Goal: Find specific page/section: Find specific page/section

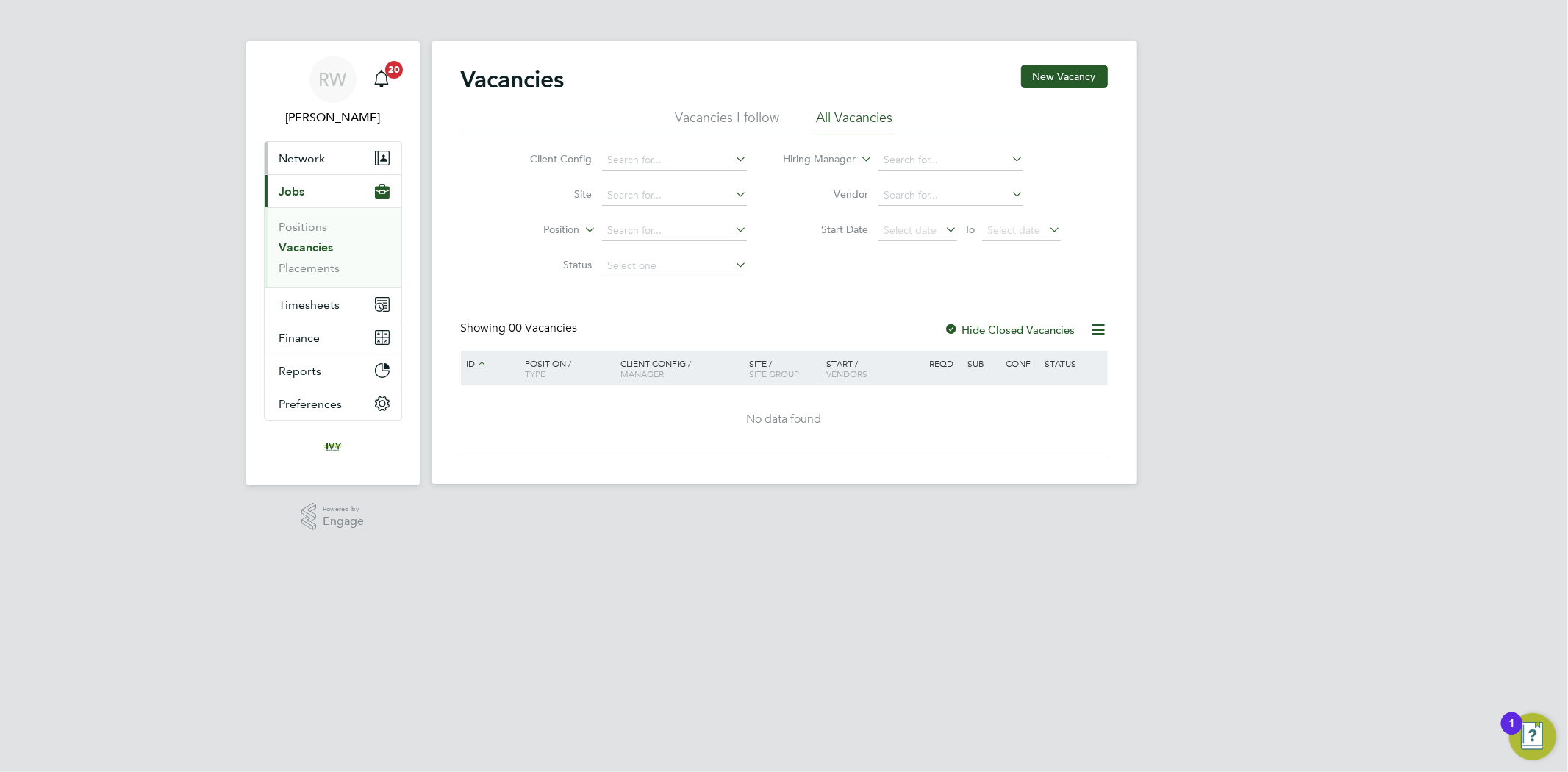
click at [328, 155] on button "Network" at bounding box center [333, 158] width 136 height 32
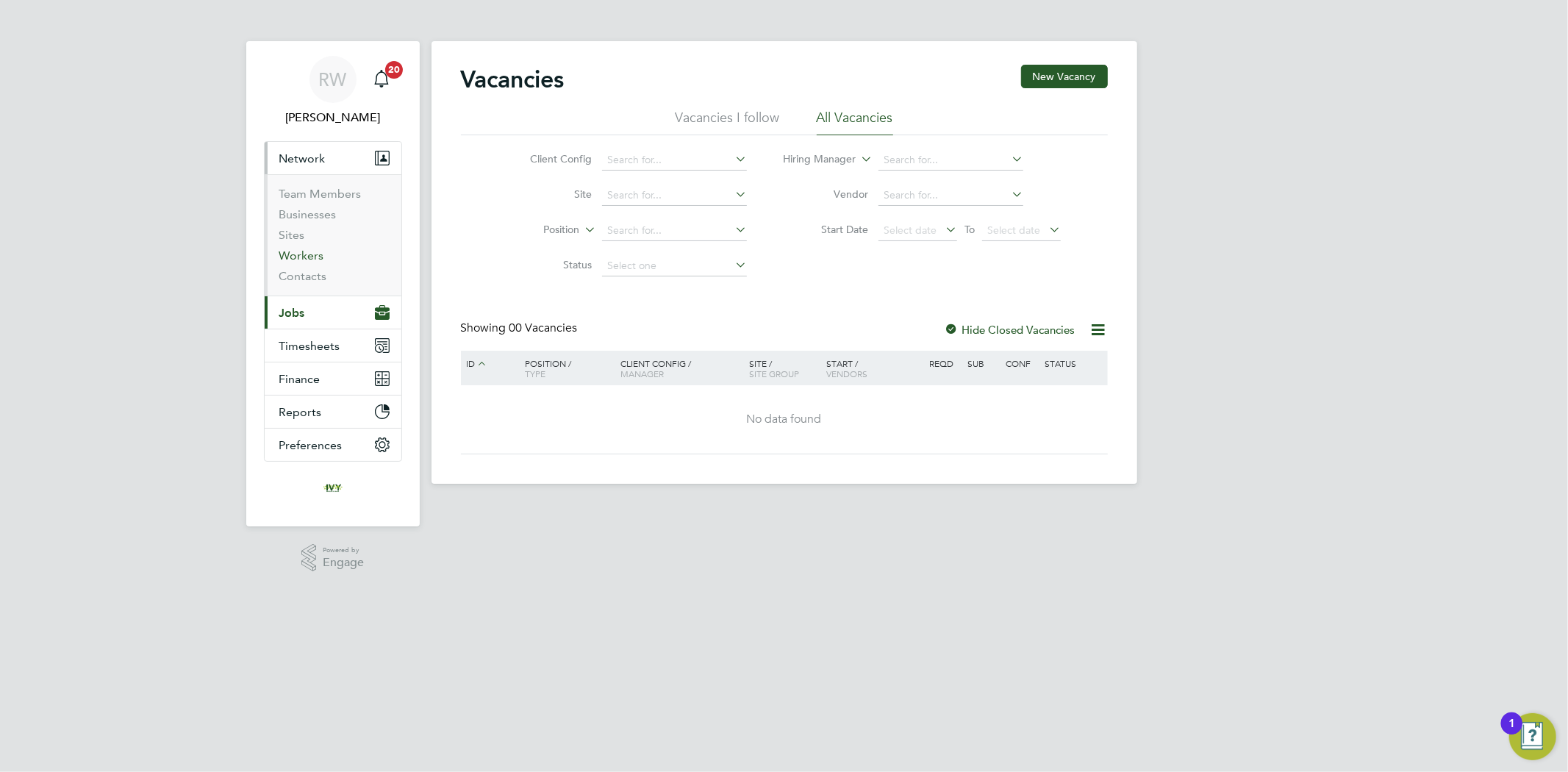
click at [315, 258] on link "Workers" at bounding box center [302, 255] width 45 height 14
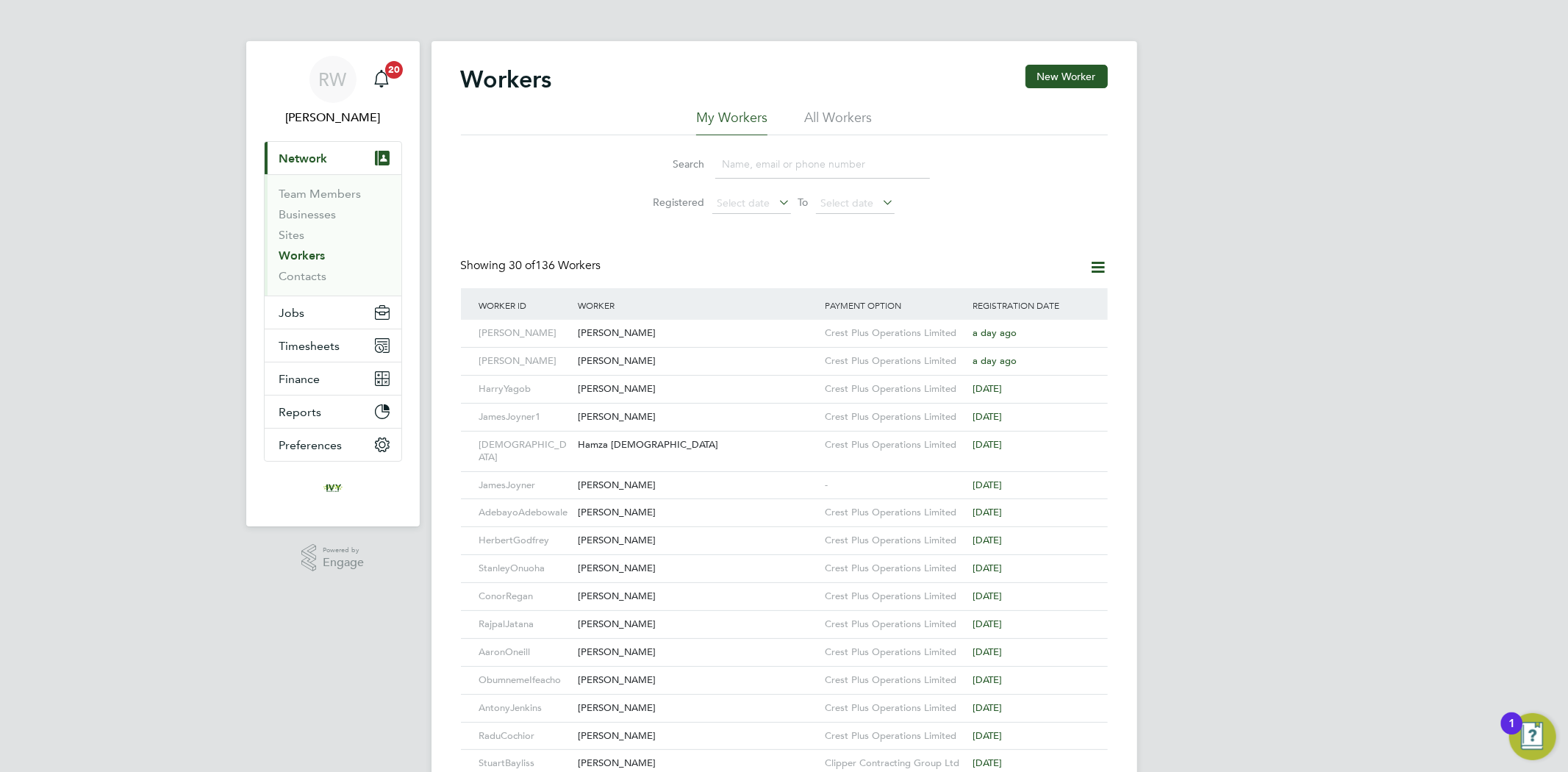
click at [768, 152] on input at bounding box center [822, 165] width 214 height 29
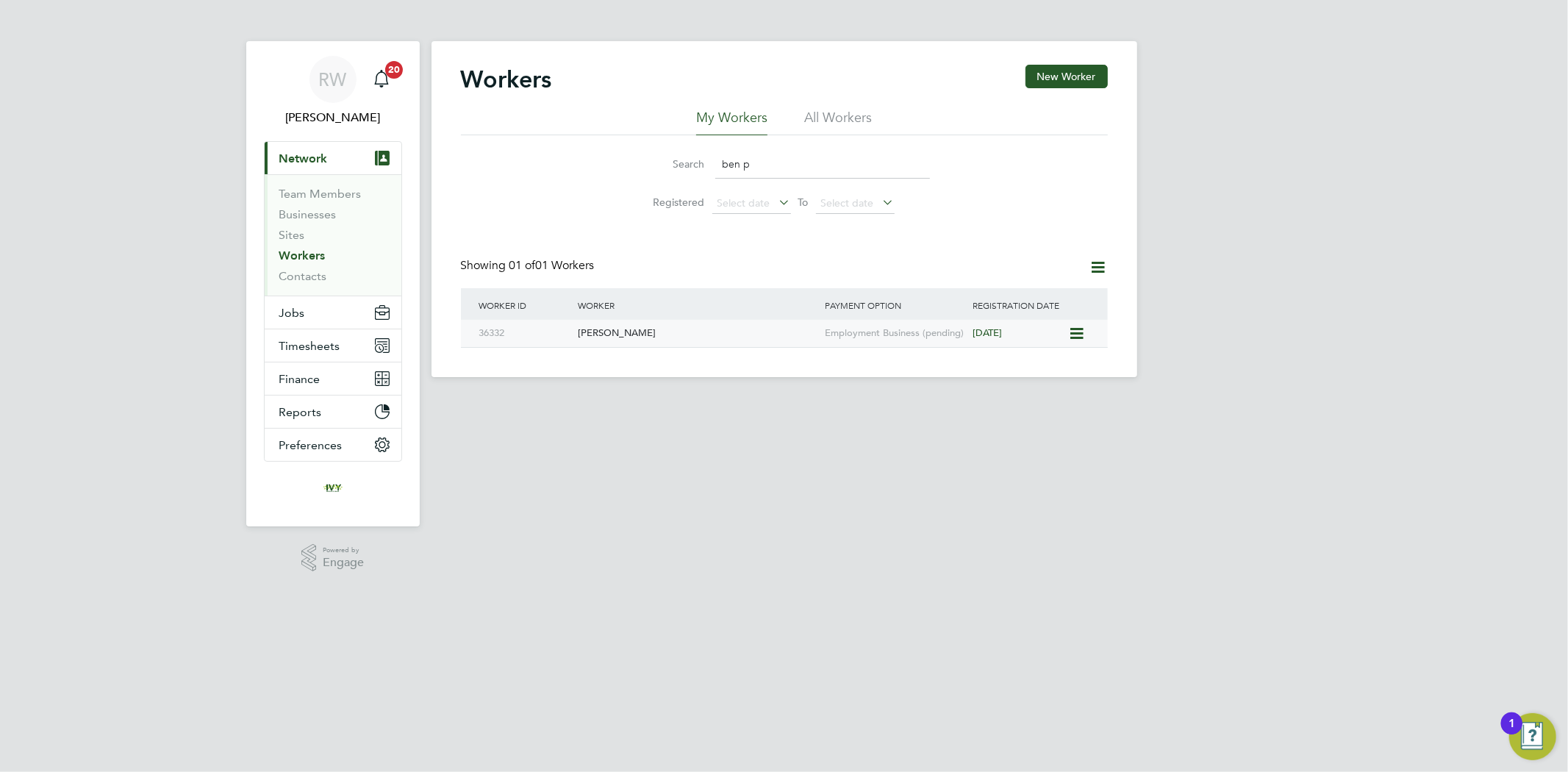
type input "ben p"
click at [691, 339] on div "Ben Power" at bounding box center [698, 333] width 247 height 27
click at [297, 258] on link "Workers" at bounding box center [303, 255] width 47 height 14
click at [296, 250] on link "Workers" at bounding box center [303, 255] width 47 height 14
drag, startPoint x: 764, startPoint y: 167, endPoint x: 694, endPoint y: 165, distance: 70.0
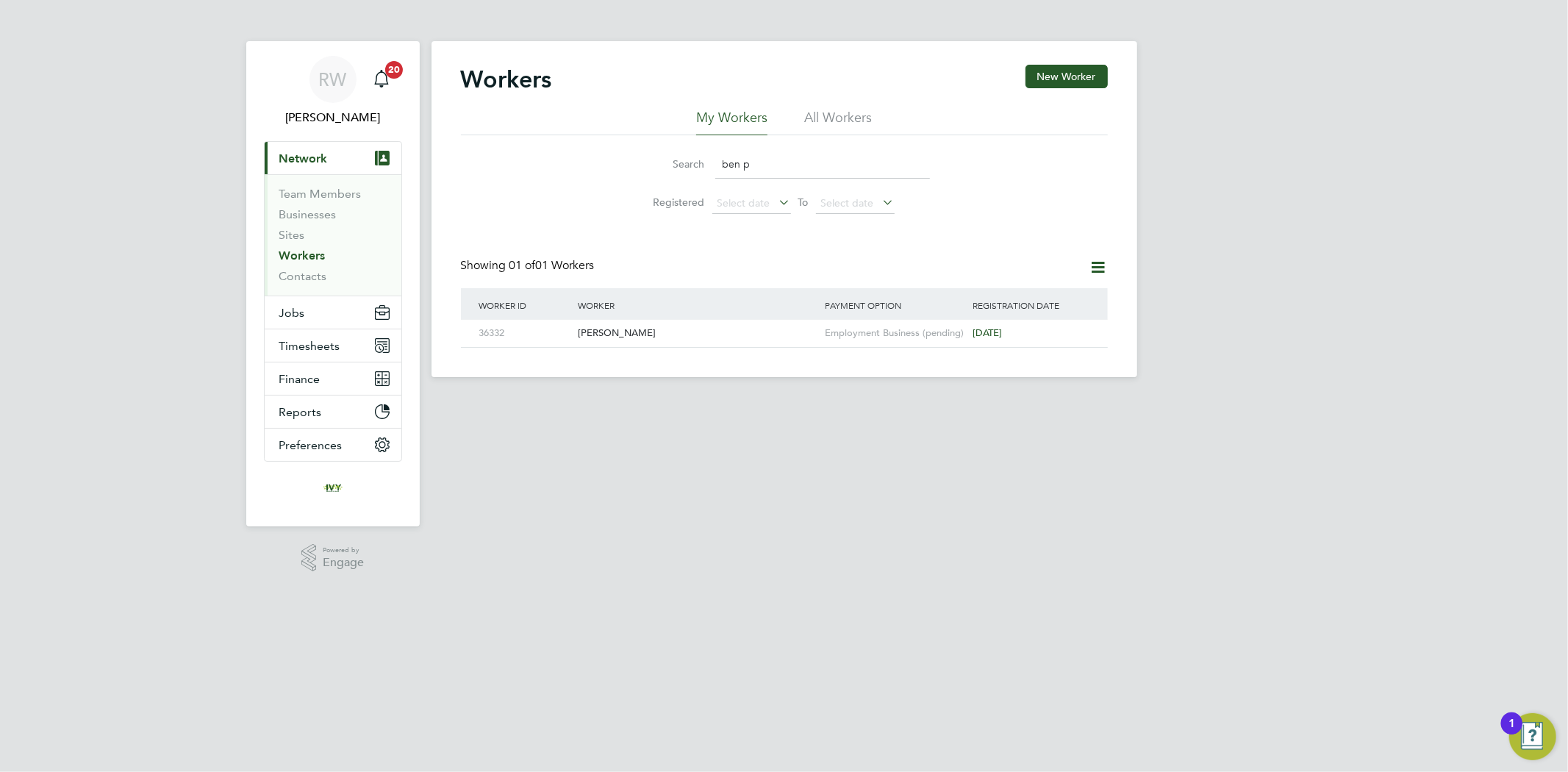
click at [694, 165] on div "Search ben p" at bounding box center [784, 165] width 291 height 29
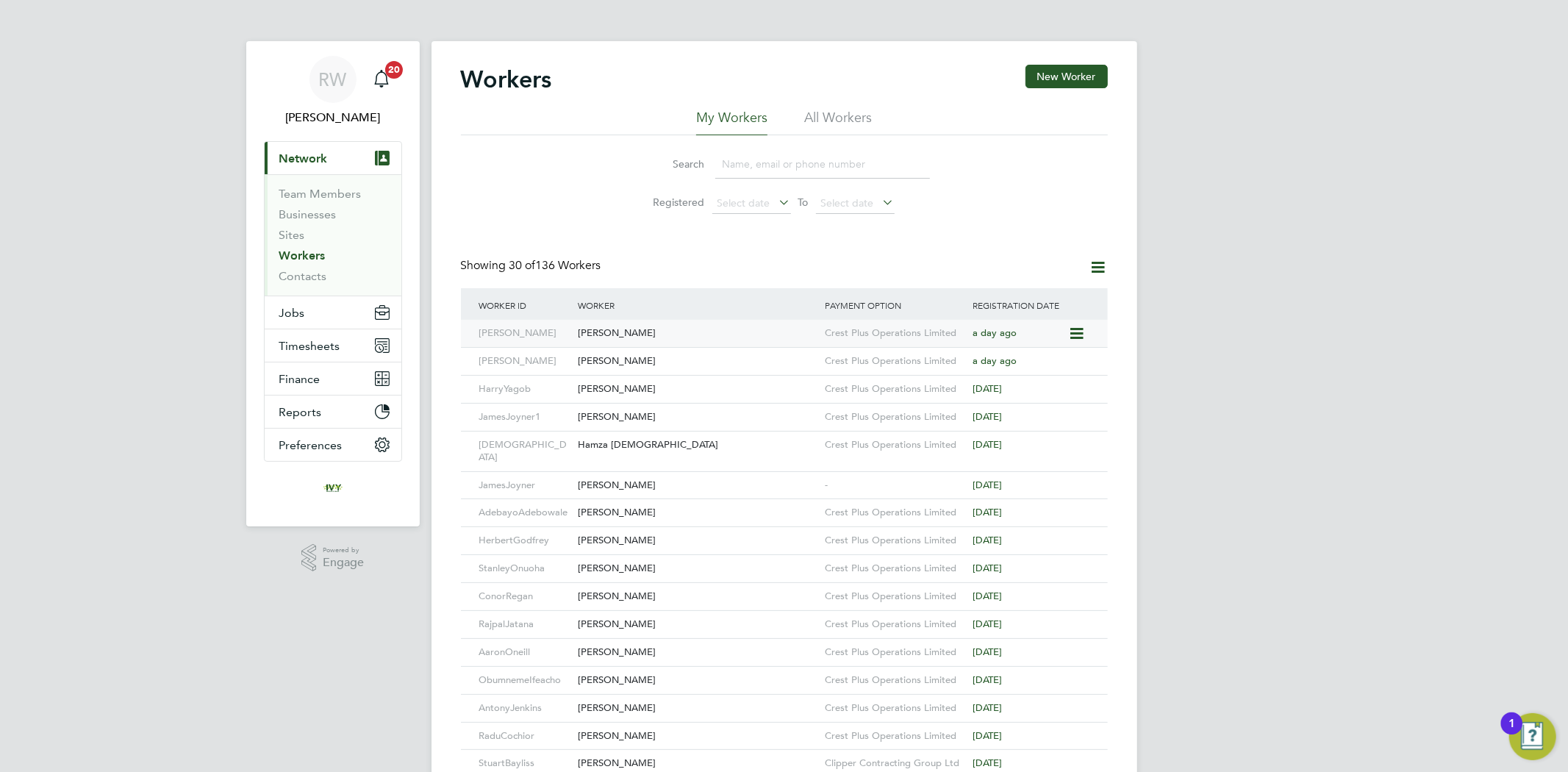
click at [690, 331] on div "Steven Adams" at bounding box center [698, 333] width 247 height 27
click at [624, 359] on div "[PERSON_NAME]" at bounding box center [698, 361] width 247 height 27
click at [614, 391] on div "Harry Yagob" at bounding box center [698, 389] width 247 height 27
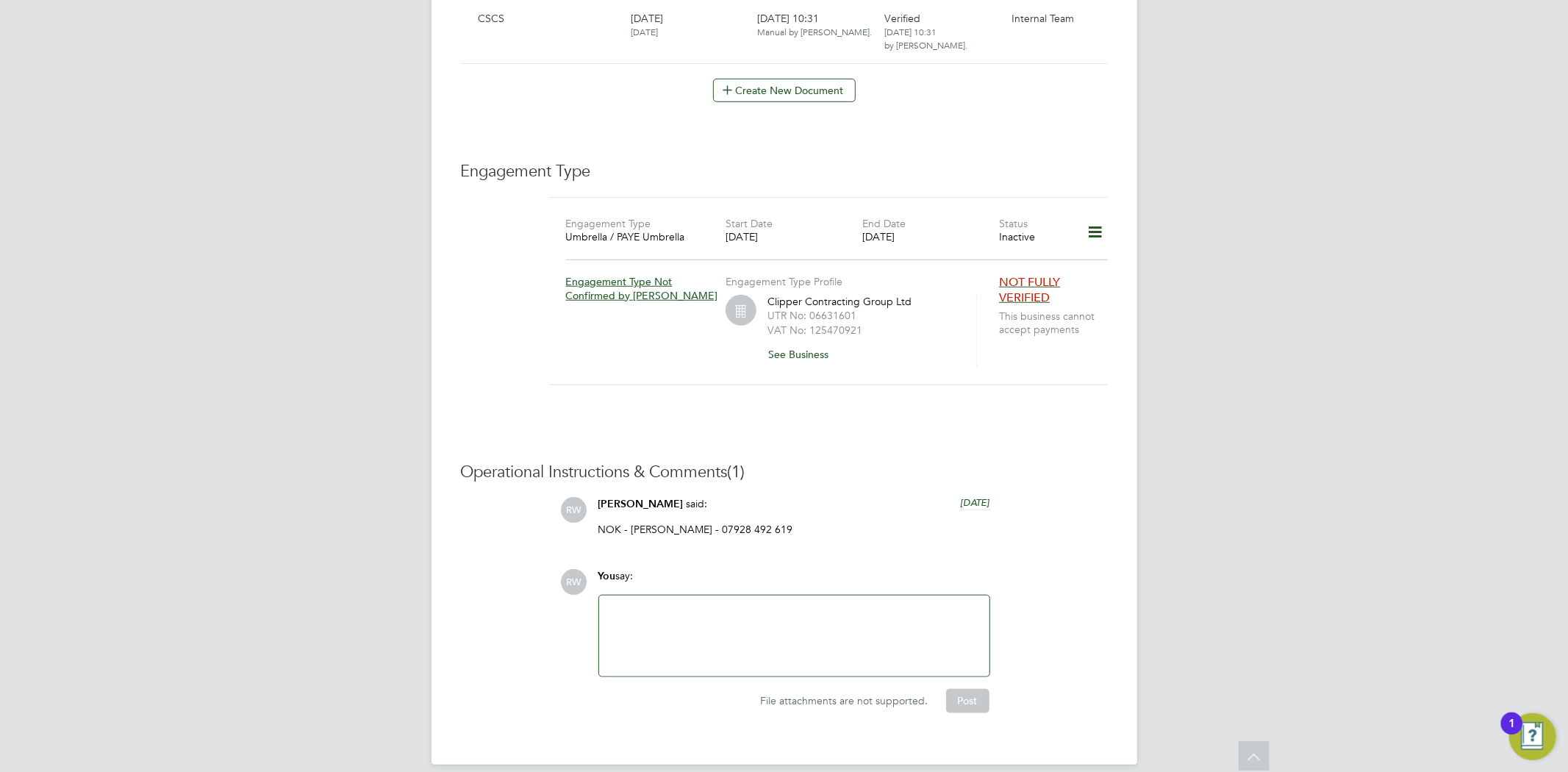
scroll to position [855, 0]
click at [1094, 214] on icon at bounding box center [1095, 231] width 26 height 34
click at [1020, 230] on div "Inactive" at bounding box center [1033, 236] width 68 height 13
click at [1089, 214] on icon at bounding box center [1095, 231] width 26 height 34
click at [1012, 255] on li "Edit Engagement Type" at bounding box center [1018, 259] width 169 height 21
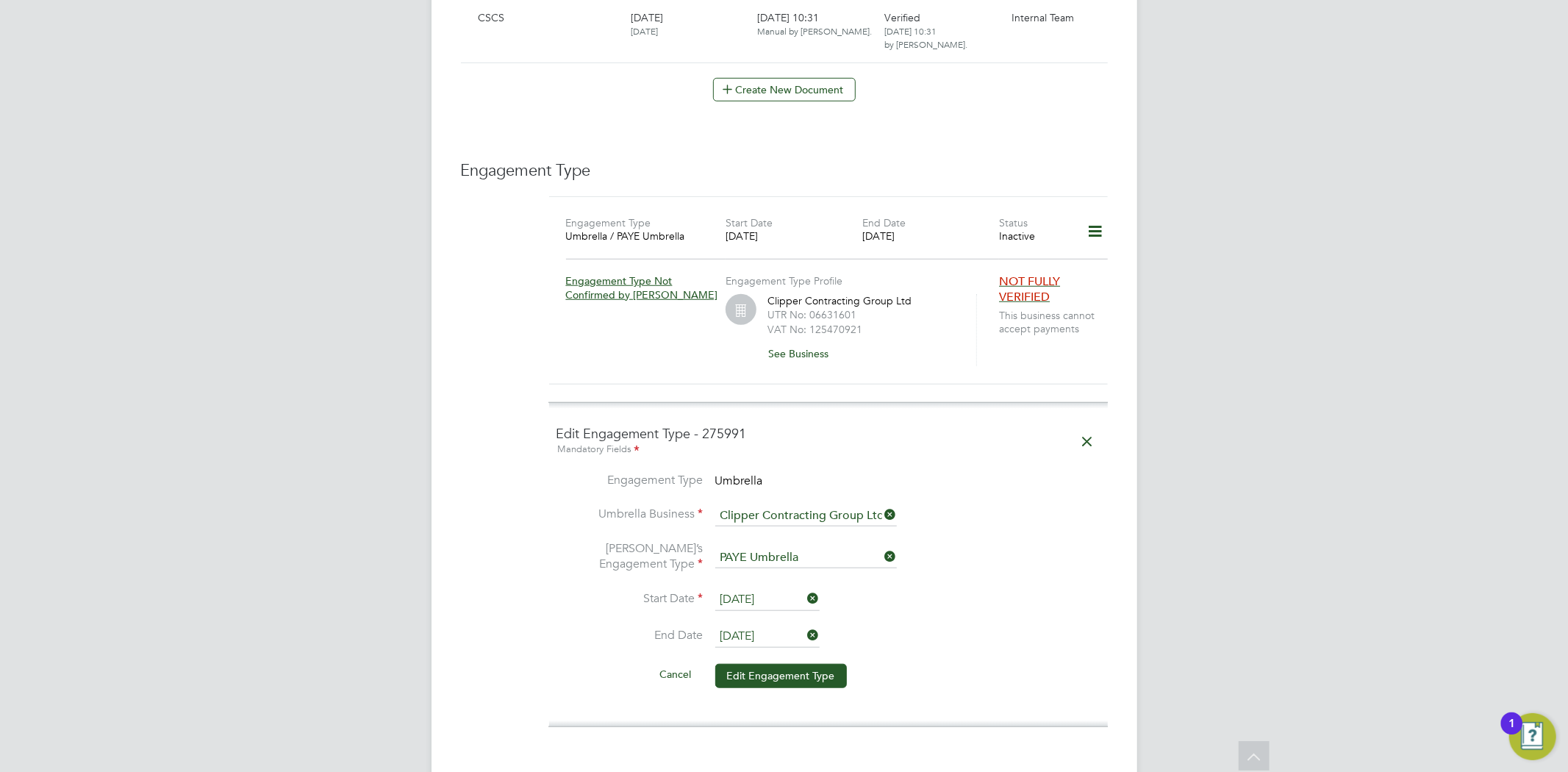
click at [805, 624] on icon at bounding box center [805, 635] width 0 height 21
click at [807, 664] on button "Edit Engagement Type" at bounding box center [781, 675] width 132 height 23
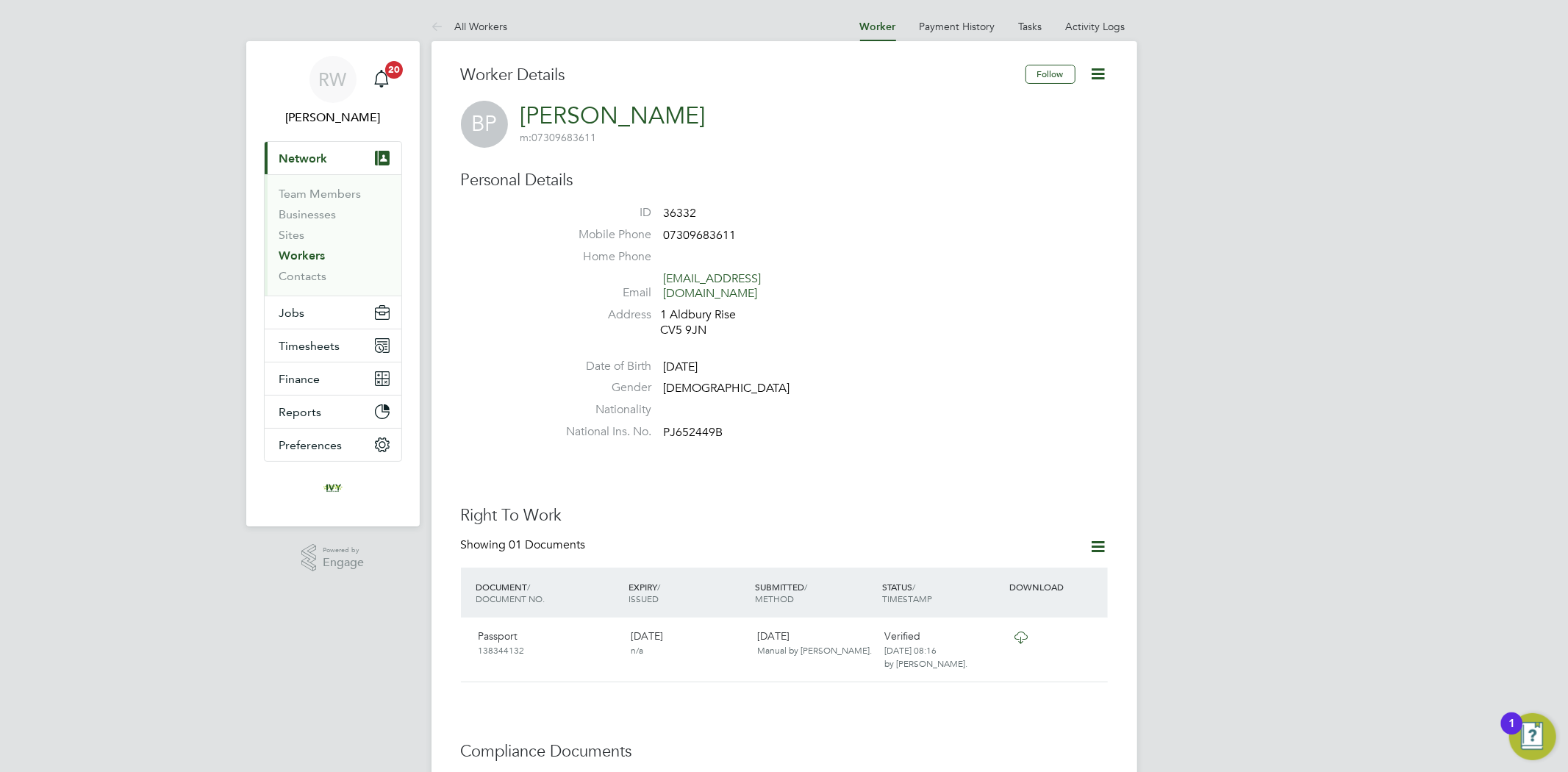
drag, startPoint x: 318, startPoint y: 250, endPoint x: 328, endPoint y: 251, distance: 10.0
click at [318, 250] on link "Workers" at bounding box center [303, 255] width 47 height 14
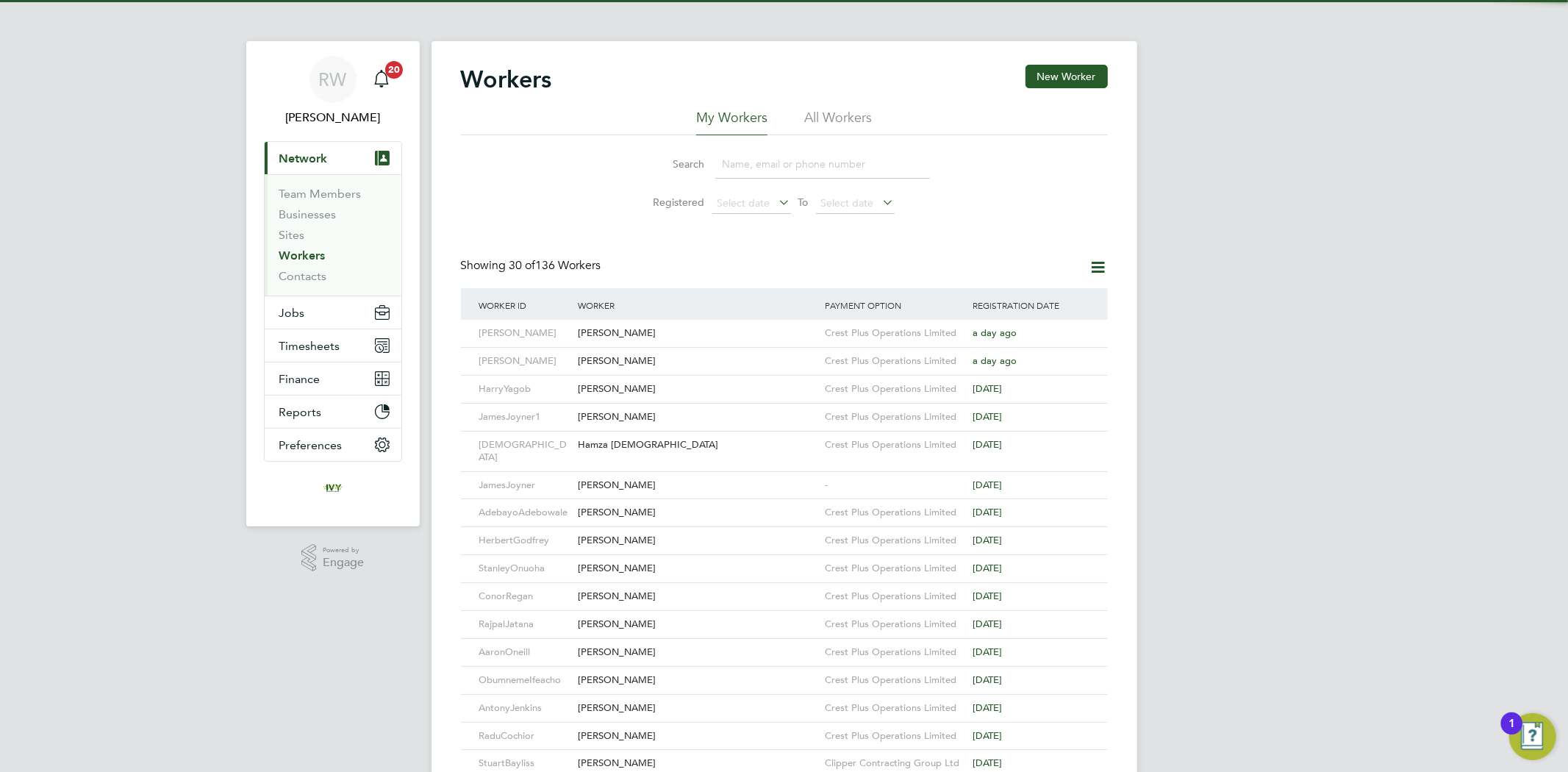
click at [751, 154] on input at bounding box center [822, 165] width 214 height 29
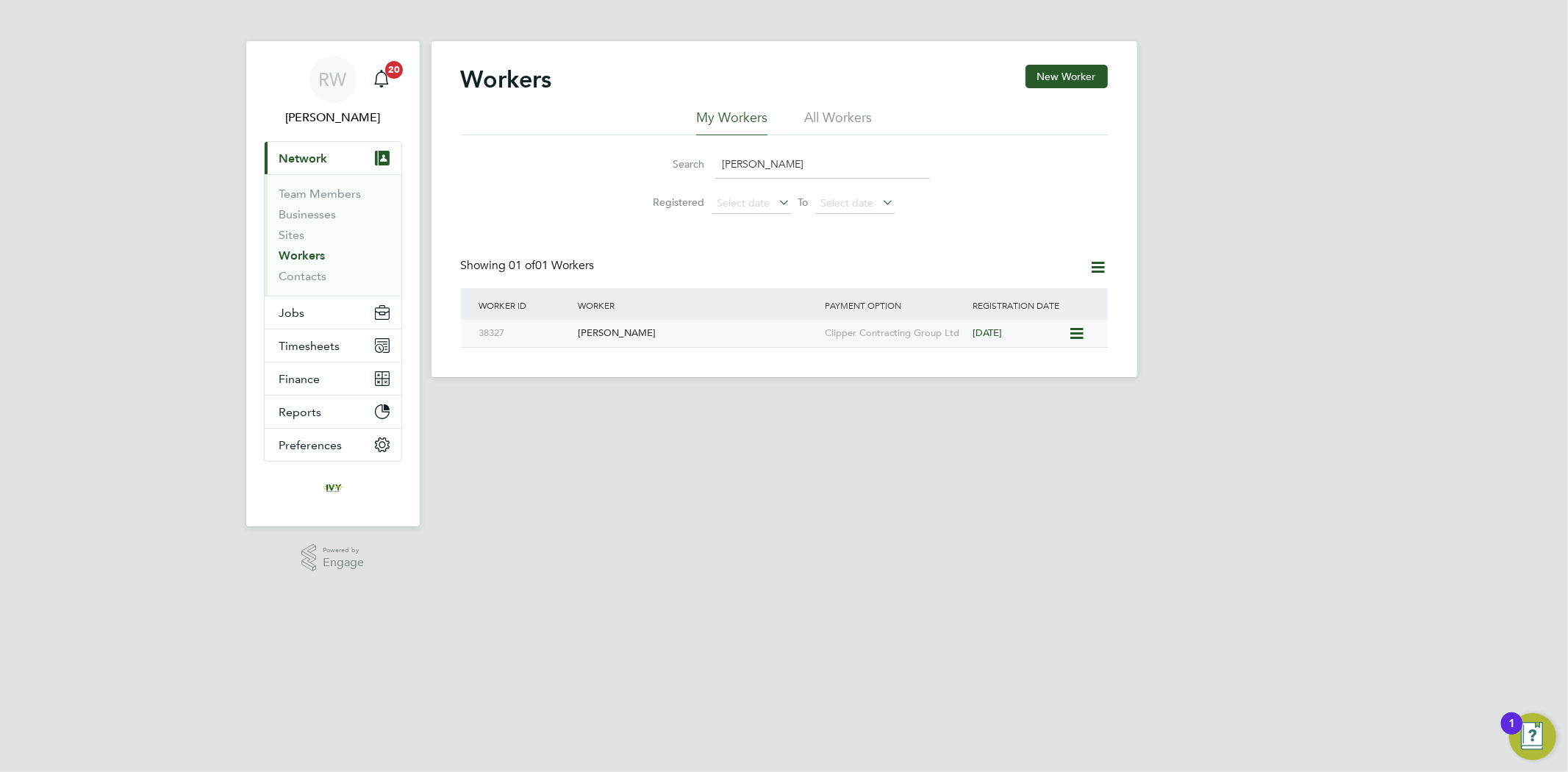
type input "bryan"
click at [721, 329] on div "David Bryant" at bounding box center [698, 333] width 247 height 27
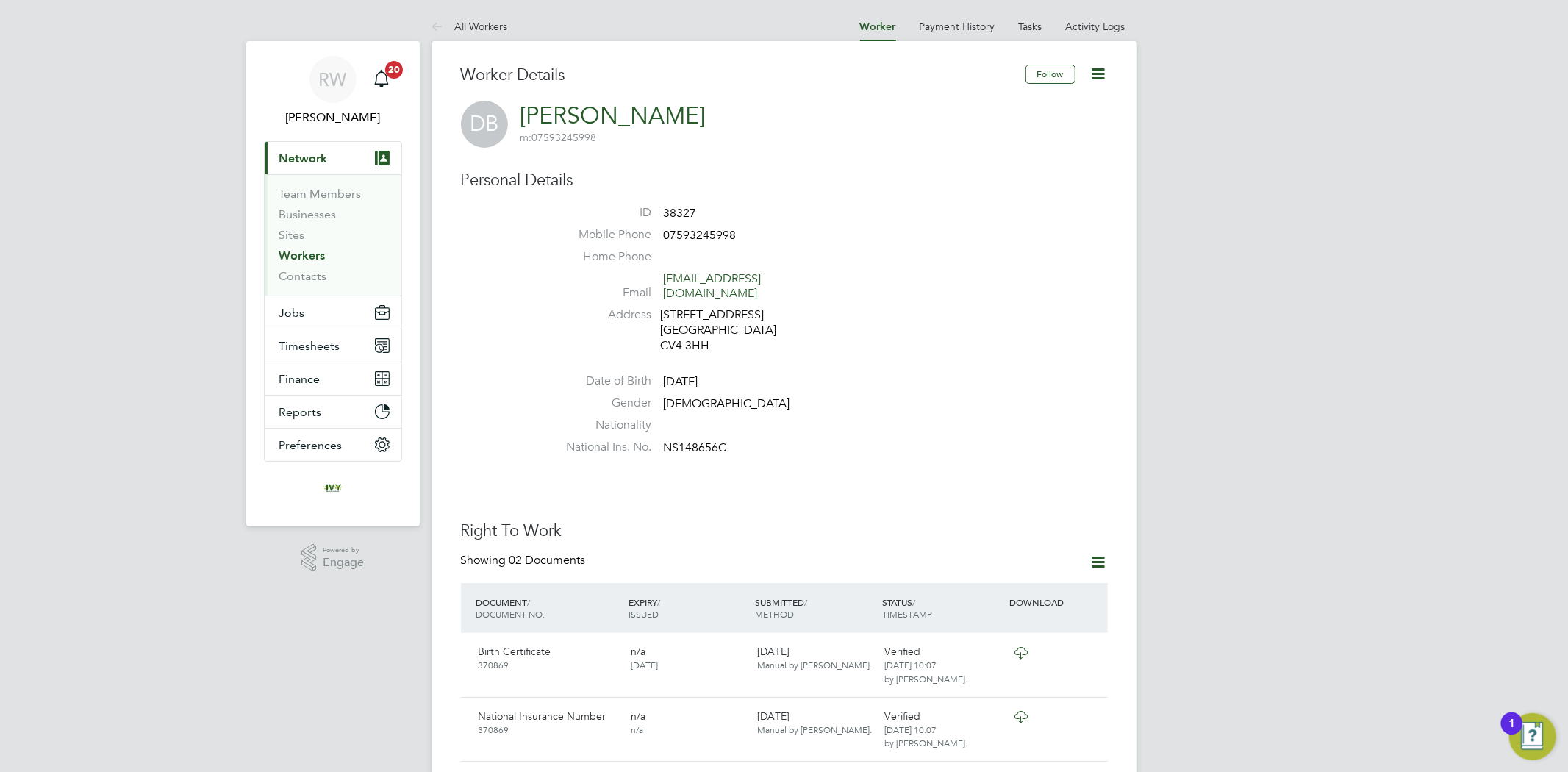
drag, startPoint x: 320, startPoint y: 253, endPoint x: 348, endPoint y: 244, distance: 29.4
click at [320, 253] on link "Workers" at bounding box center [303, 255] width 47 height 14
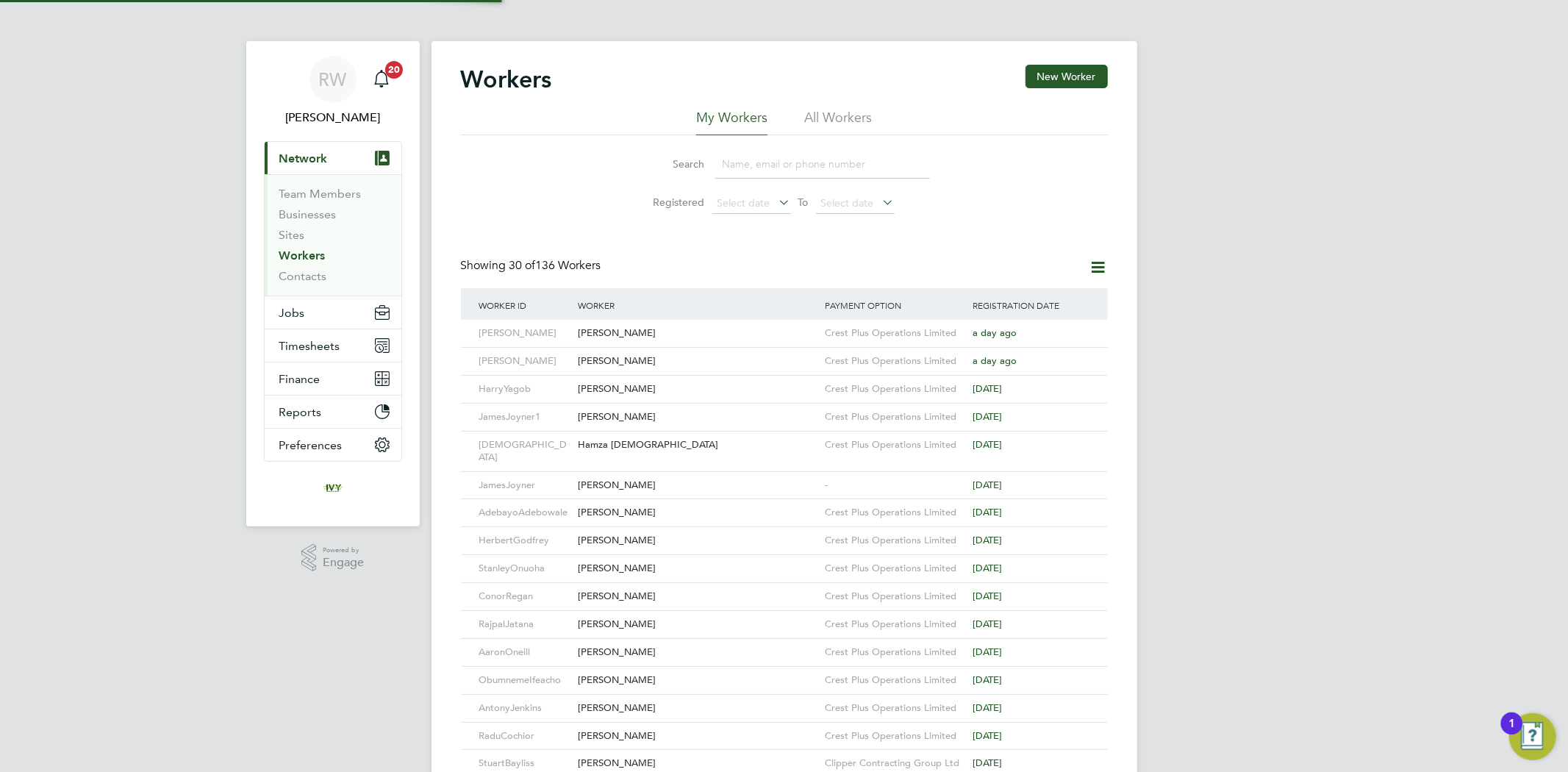
click at [776, 164] on input at bounding box center [822, 165] width 214 height 29
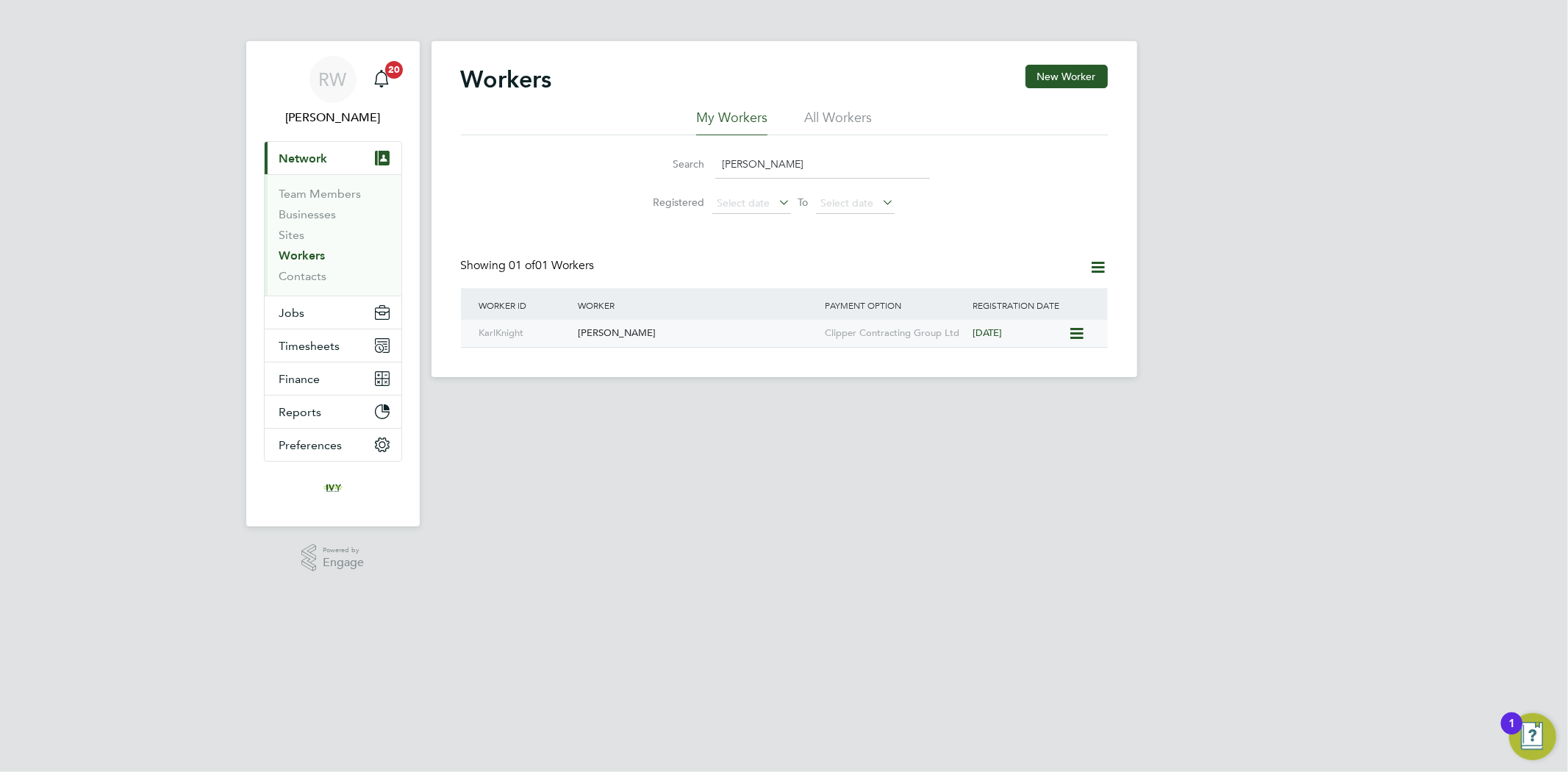
type input "karl k"
click at [733, 325] on div "[PERSON_NAME]" at bounding box center [698, 333] width 247 height 27
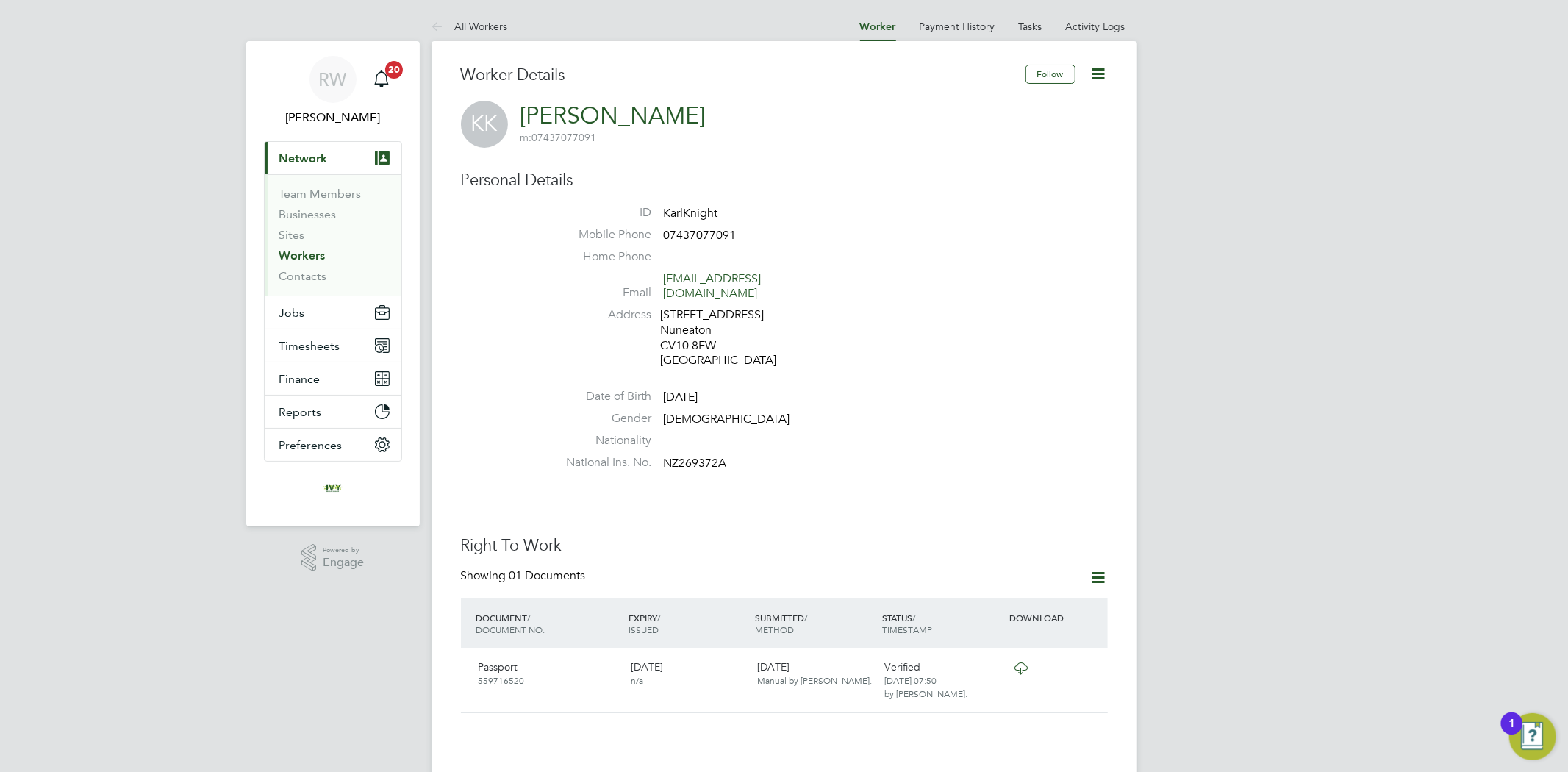
click at [291, 258] on link "Workers" at bounding box center [303, 255] width 47 height 14
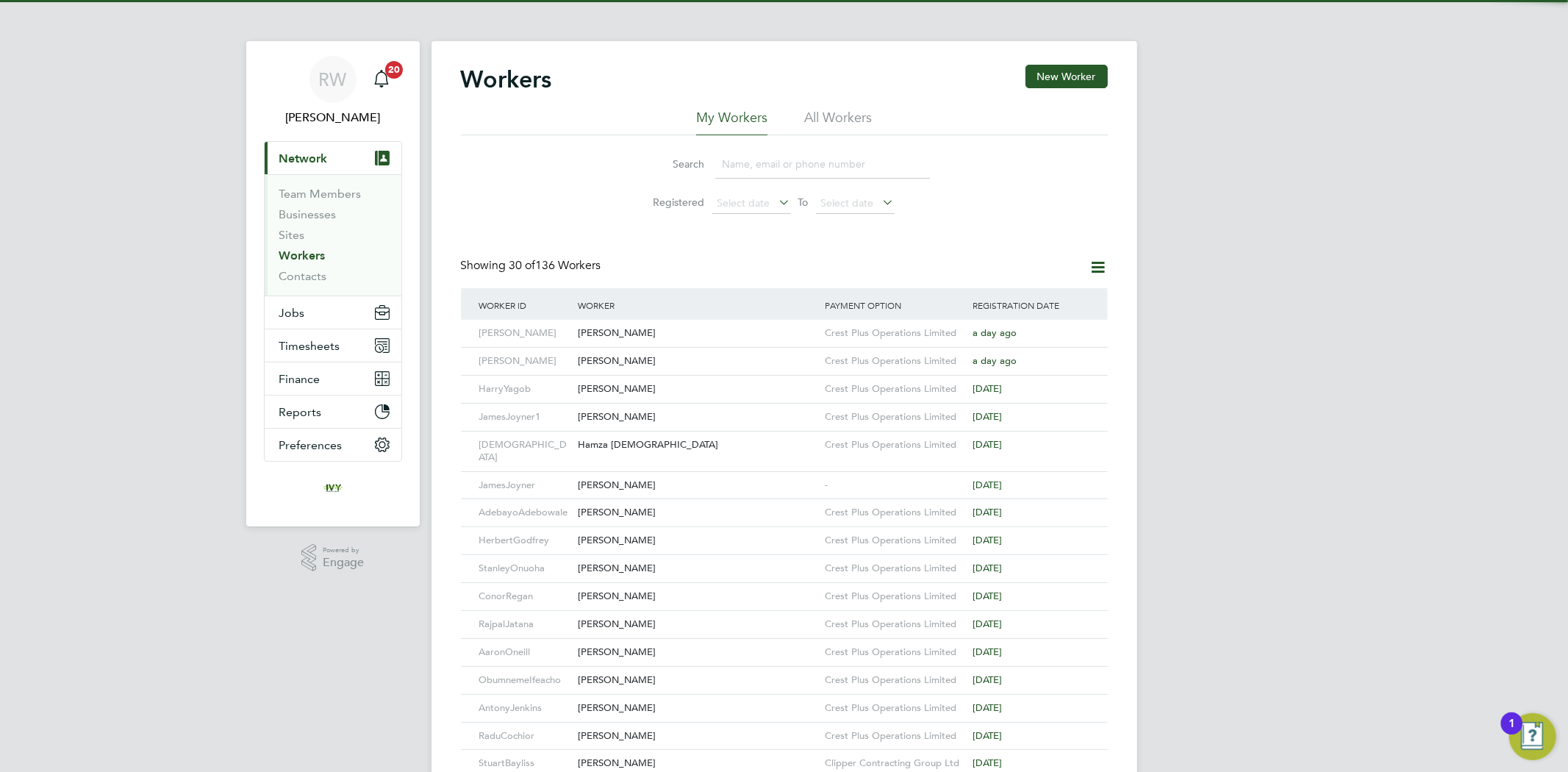
click at [773, 169] on input at bounding box center [822, 165] width 214 height 29
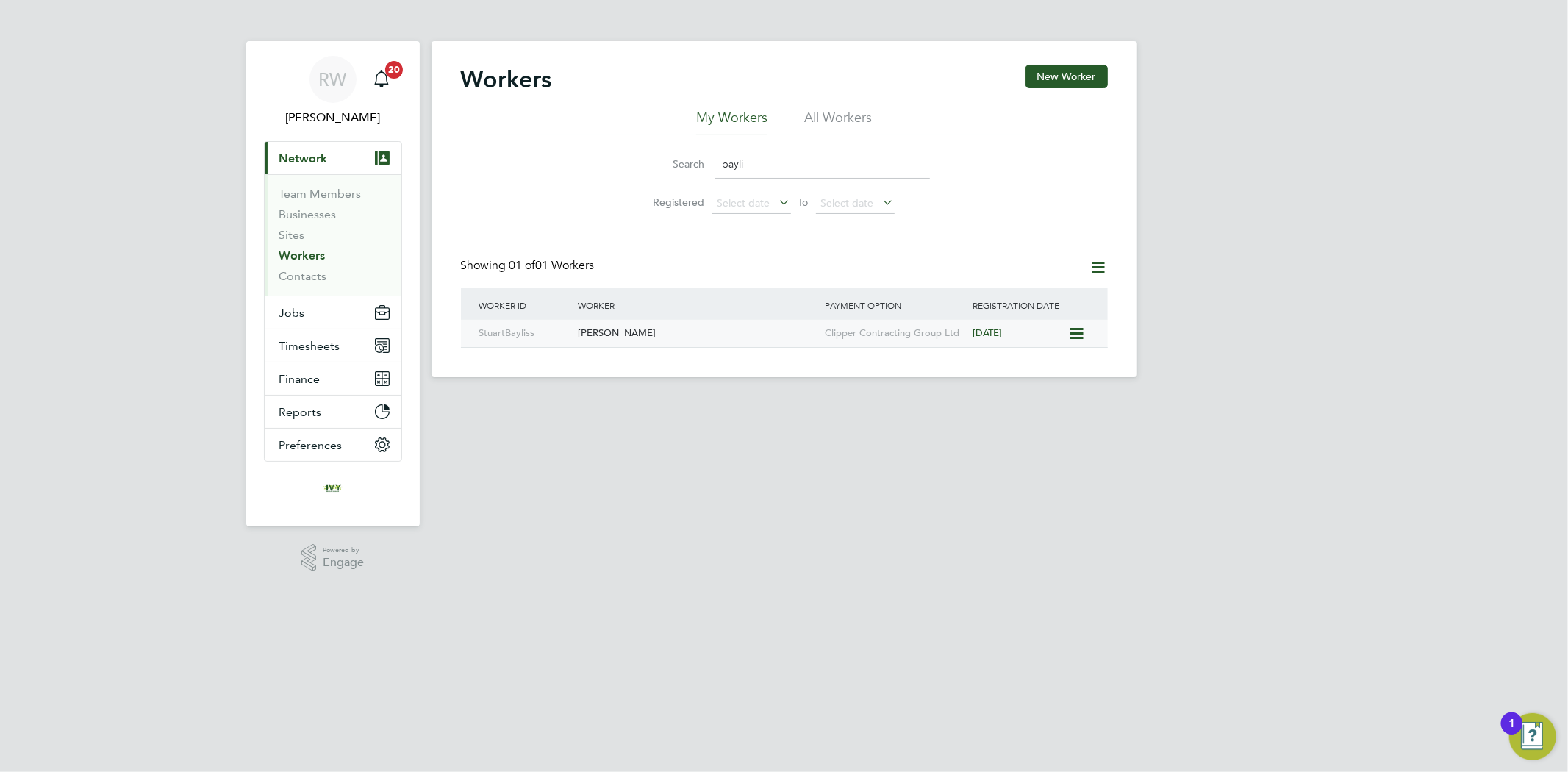
type input "bayli"
click at [711, 327] on div "Stuart Bayliss" at bounding box center [698, 333] width 247 height 27
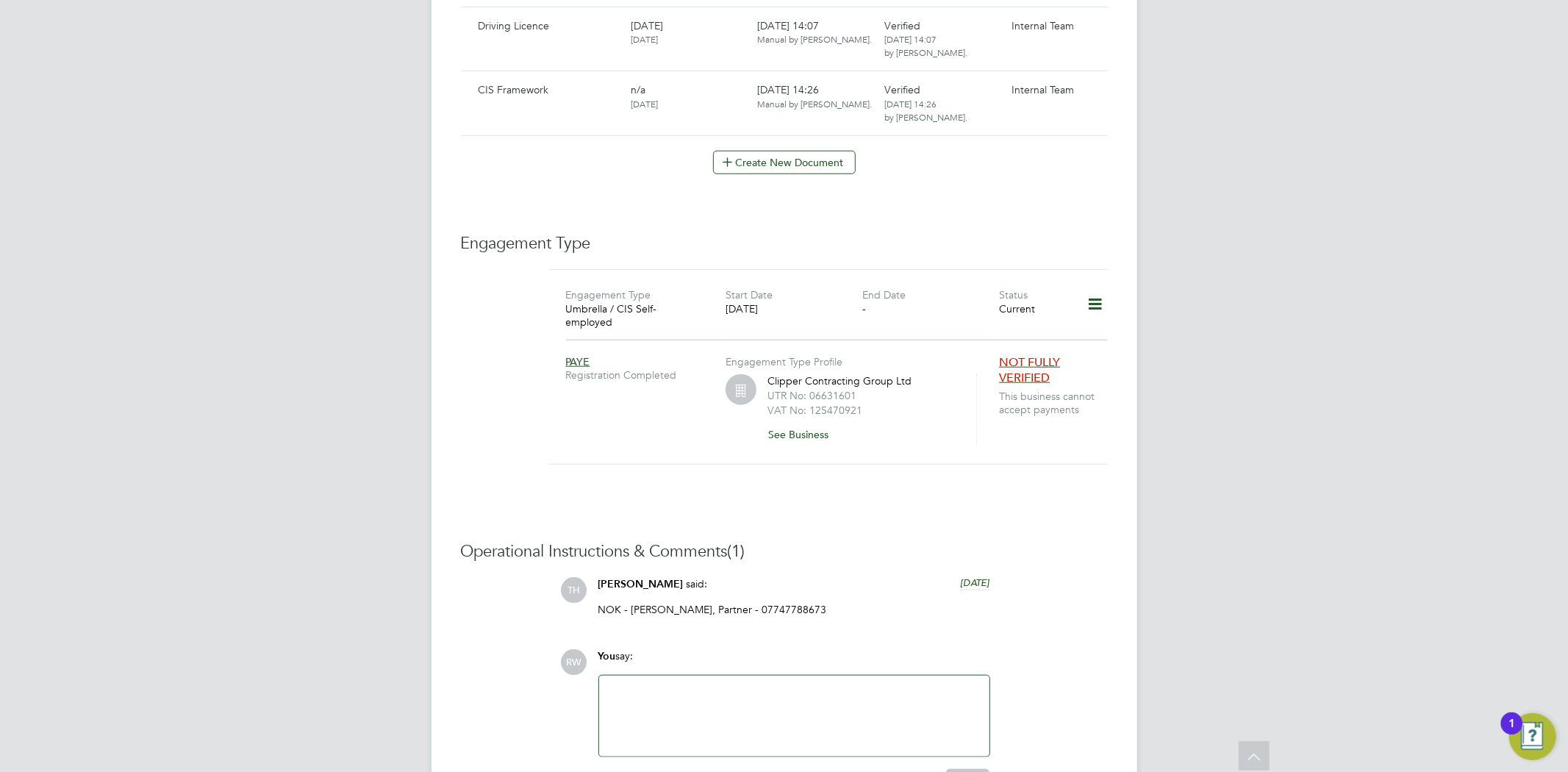
scroll to position [1112, 0]
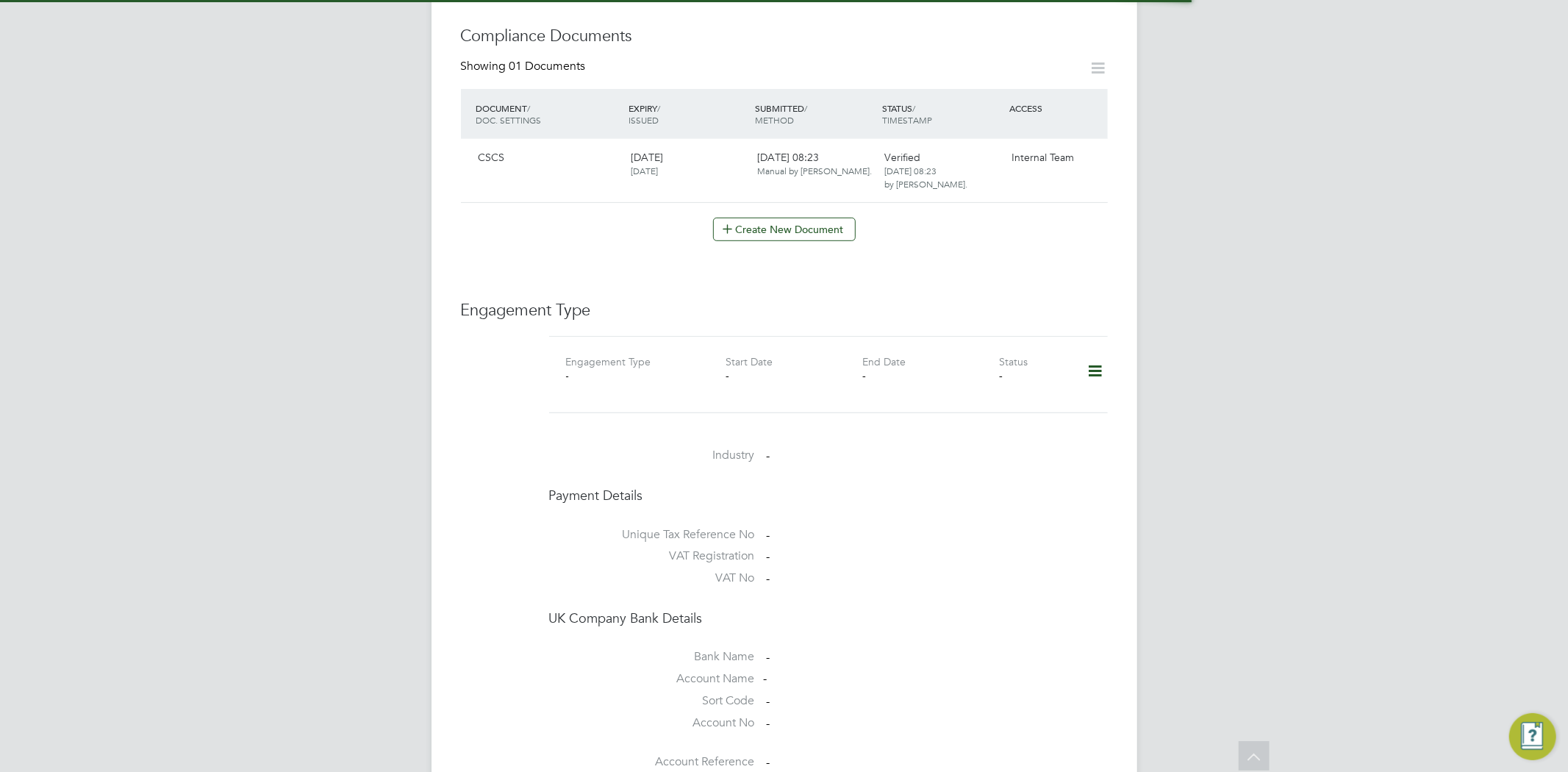
scroll to position [746, 0]
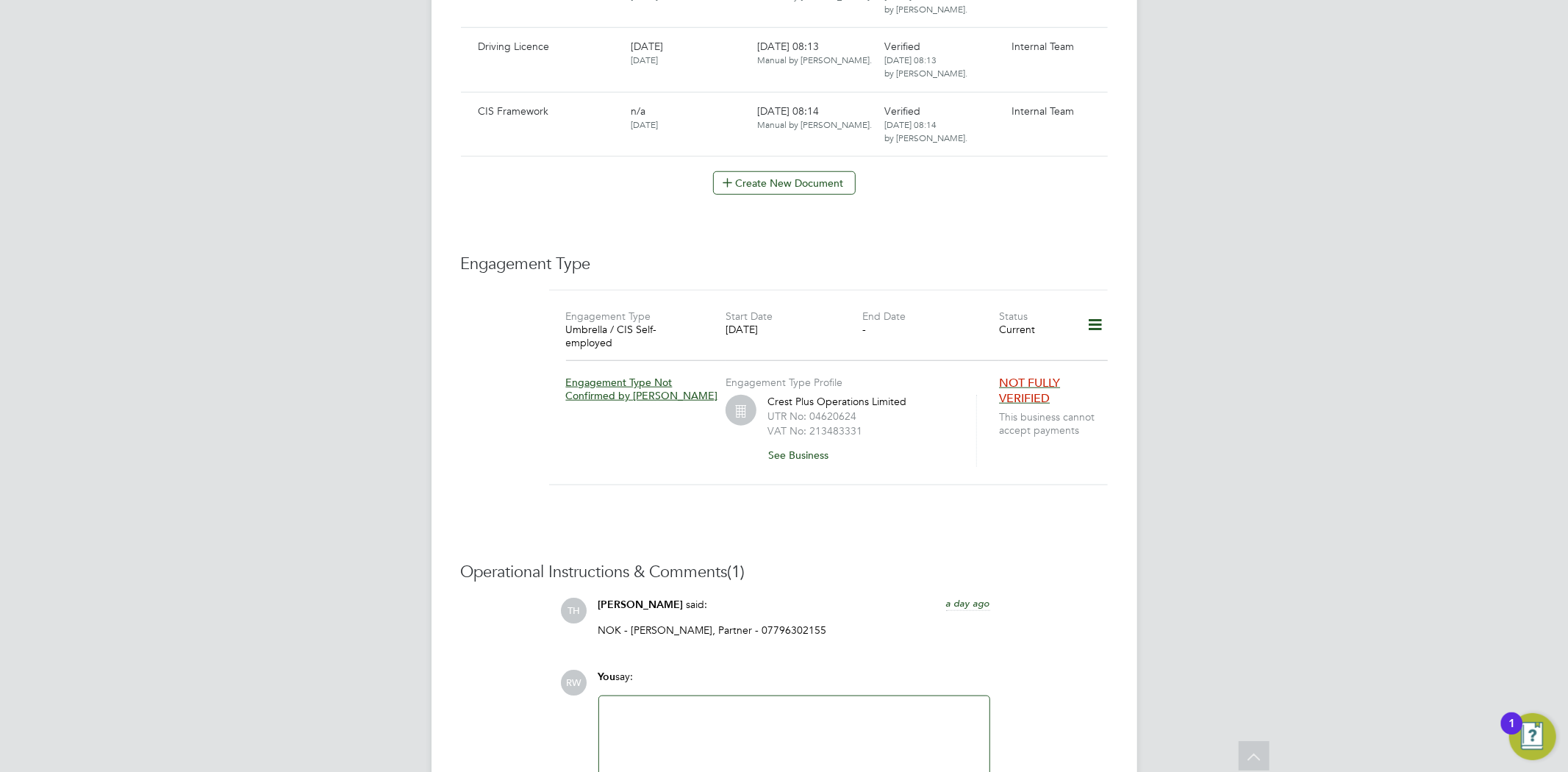
scroll to position [1061, 0]
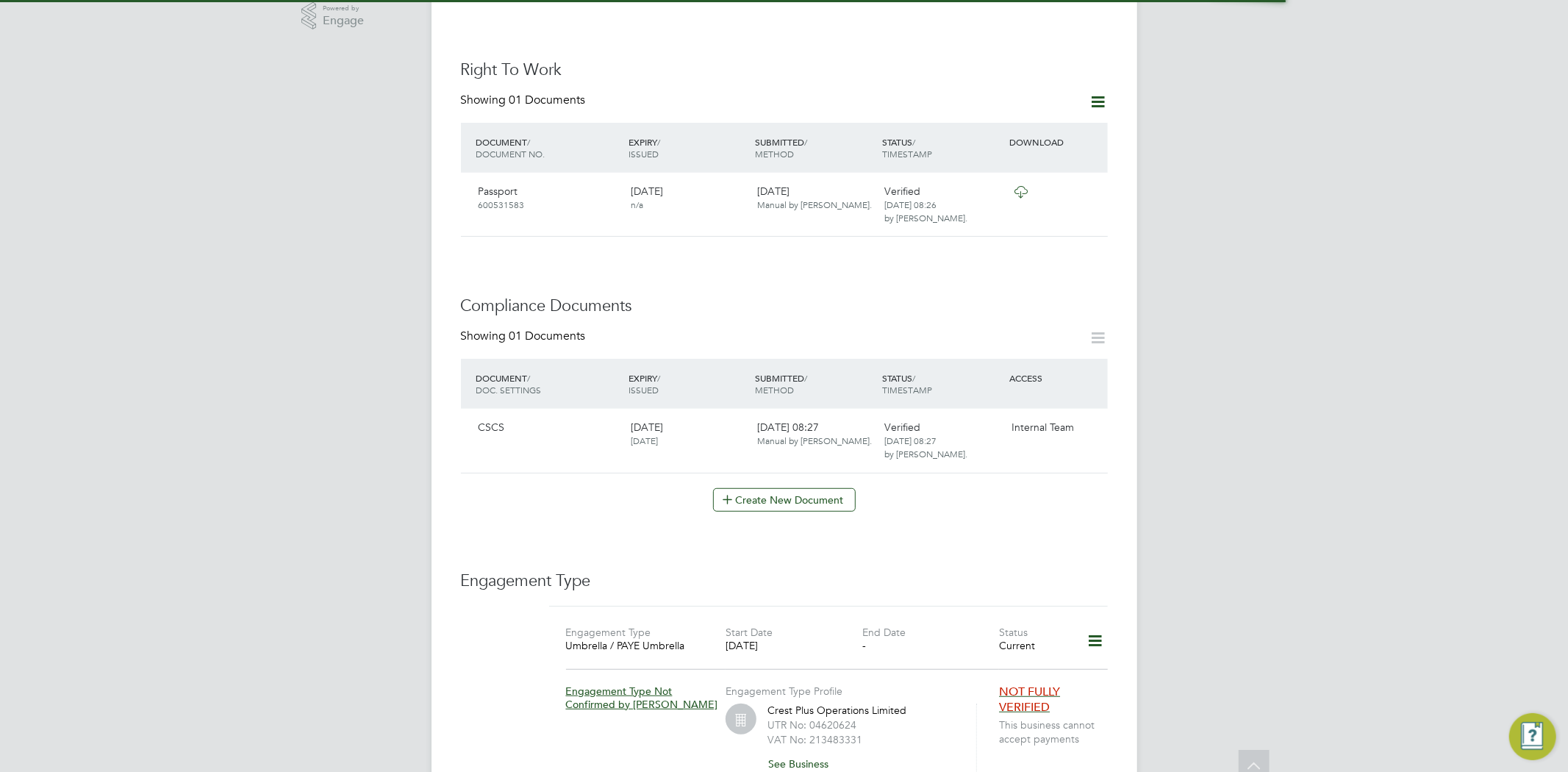
scroll to position [652, 0]
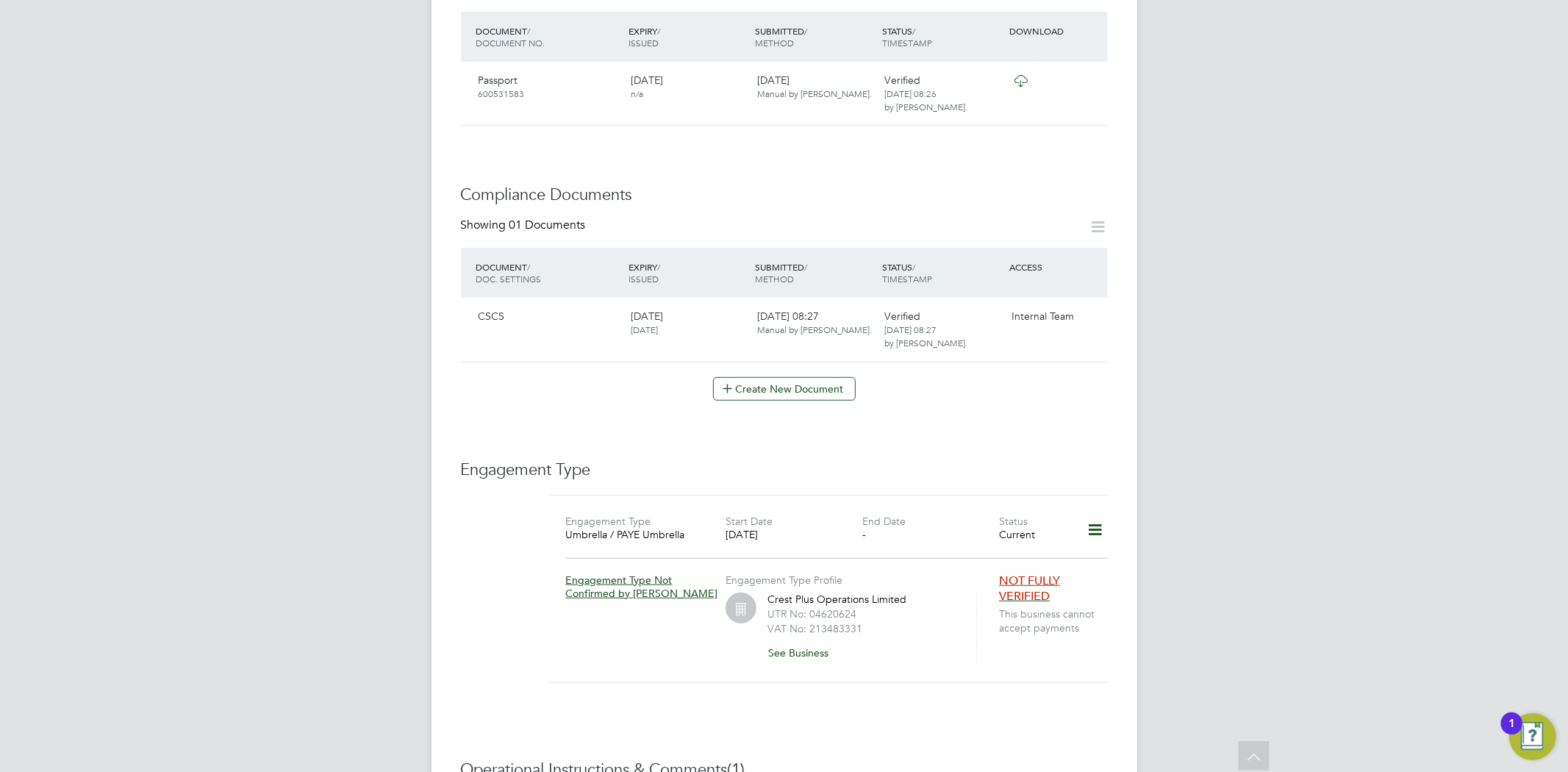
click at [1466, 118] on div "RW Rob Winchle Notifications 20 Applications: Current page: Network Team Member…" at bounding box center [784, 217] width 1568 height 1738
